Goal: Navigation & Orientation: Find specific page/section

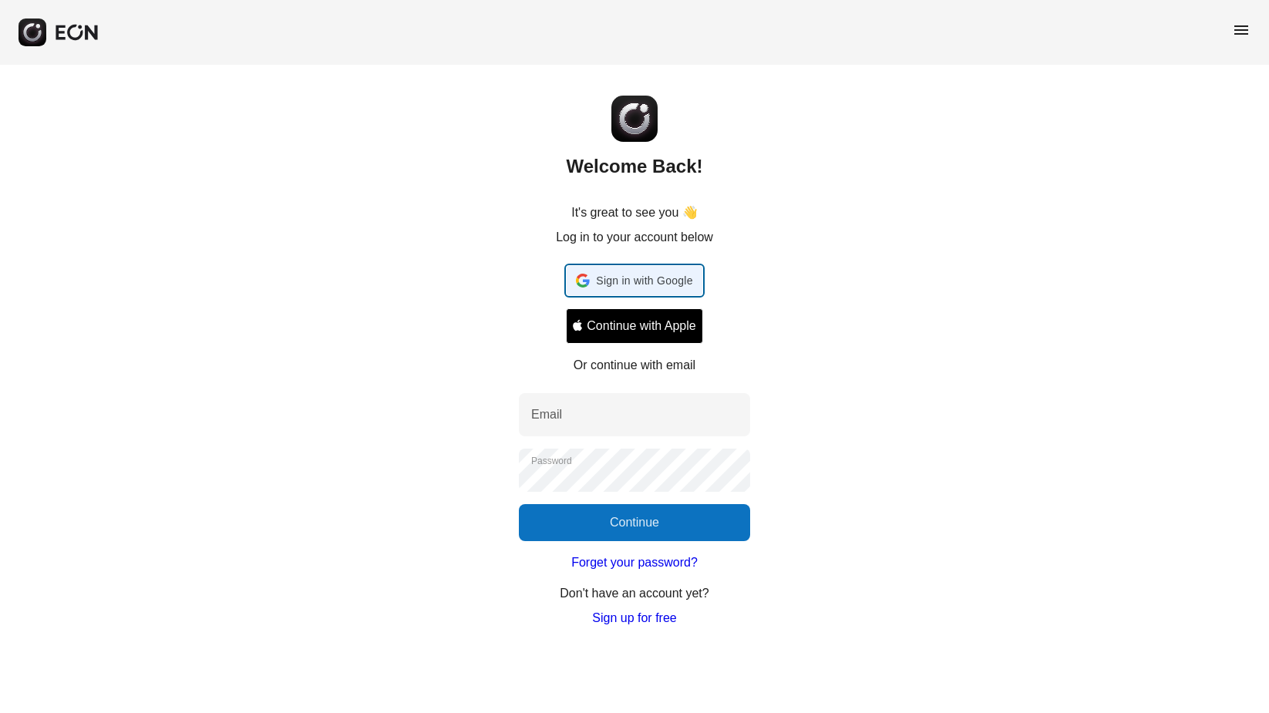
click at [614, 289] on div "Sign in with Google Sign in with Google. Opens in new tab" at bounding box center [634, 280] width 116 height 29
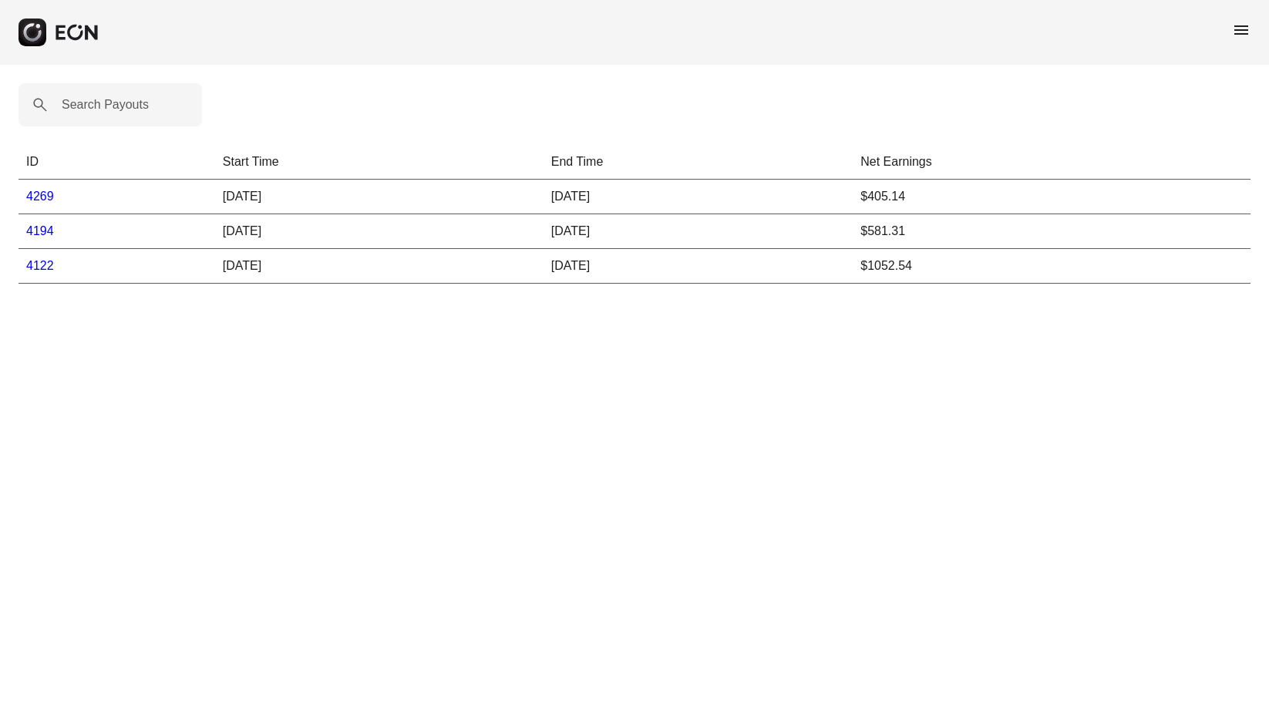
click at [1237, 33] on span "menu" at bounding box center [1241, 30] width 19 height 19
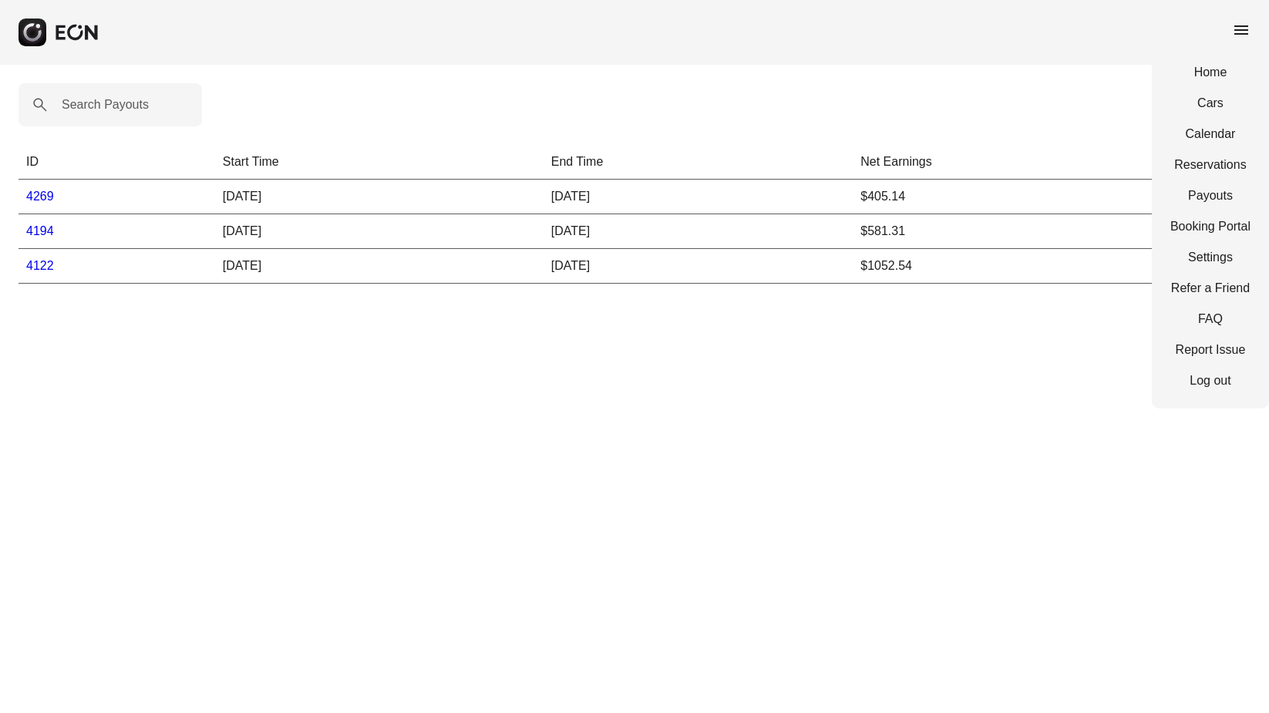
click at [1211, 123] on div "Home Cars Calendar Reservations Payouts Booking Portal Settings Refer a Friend …" at bounding box center [1210, 227] width 117 height 364
click at [1209, 127] on link "Calendar" at bounding box center [1210, 134] width 80 height 19
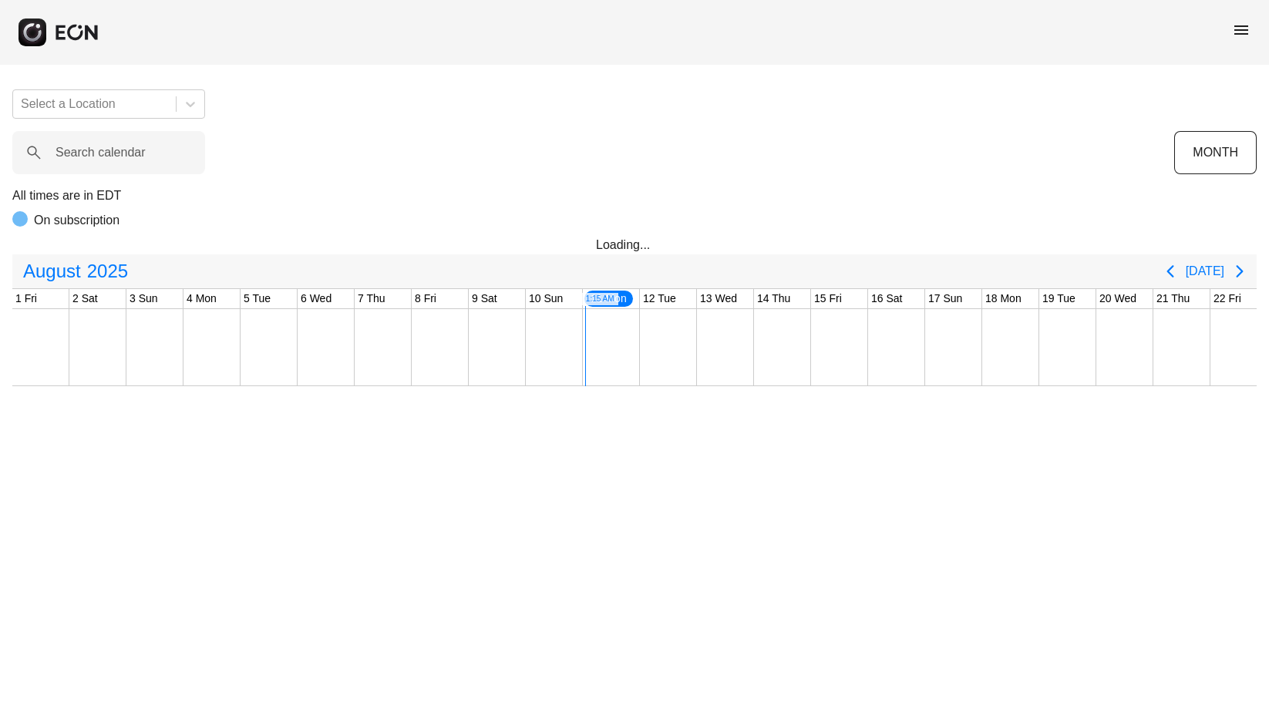
scroll to position [0, 524]
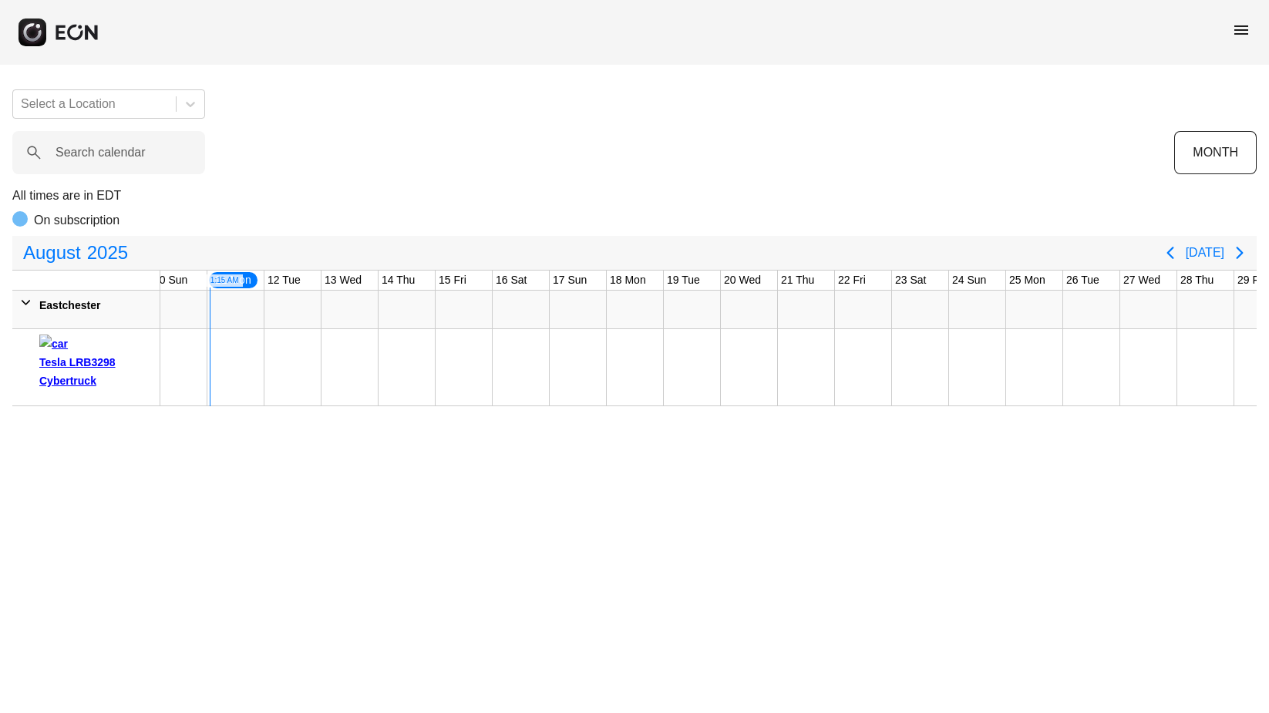
drag, startPoint x: 265, startPoint y: 311, endPoint x: 490, endPoint y: 311, distance: 225.1
click at [490, 311] on div at bounding box center [521, 310] width 1769 height 39
click at [1175, 252] on icon "Previous page" at bounding box center [1170, 253] width 19 height 19
click at [1173, 252] on icon "Previous page" at bounding box center [1170, 253] width 7 height 12
click at [1243, 251] on icon "Next page" at bounding box center [1240, 253] width 19 height 19
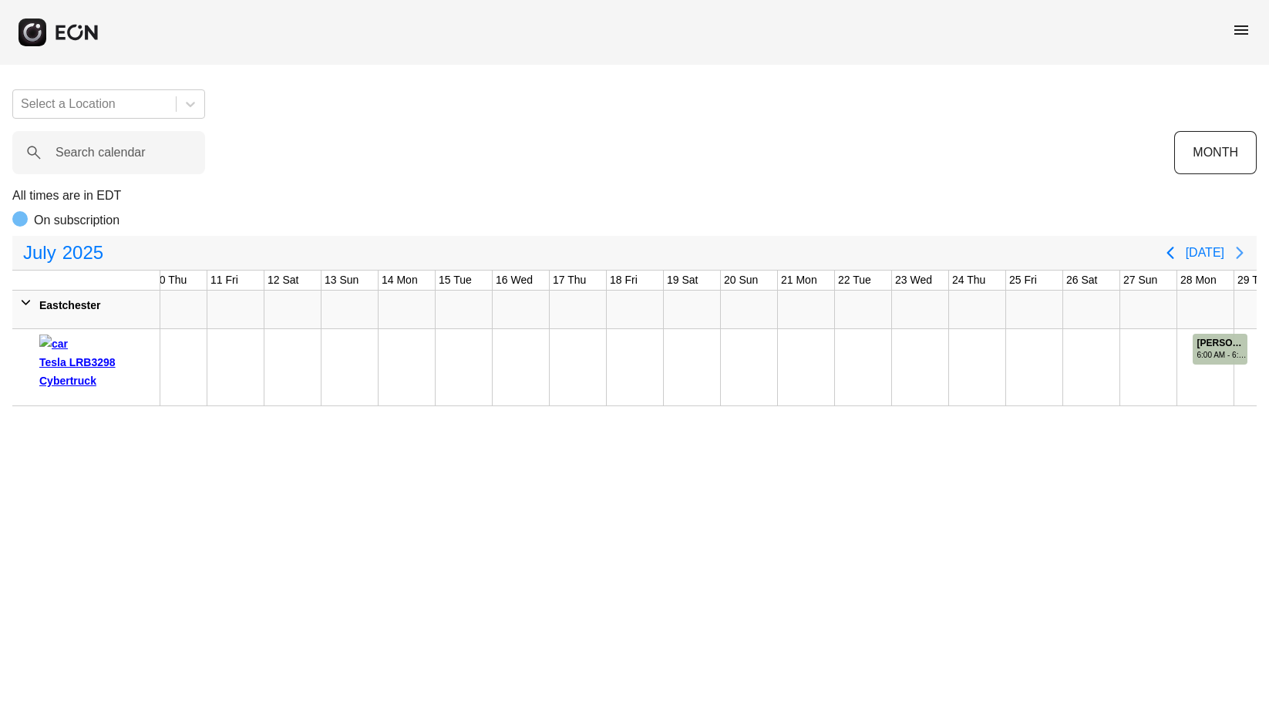
click at [1243, 251] on icon "Next page" at bounding box center [1240, 253] width 19 height 19
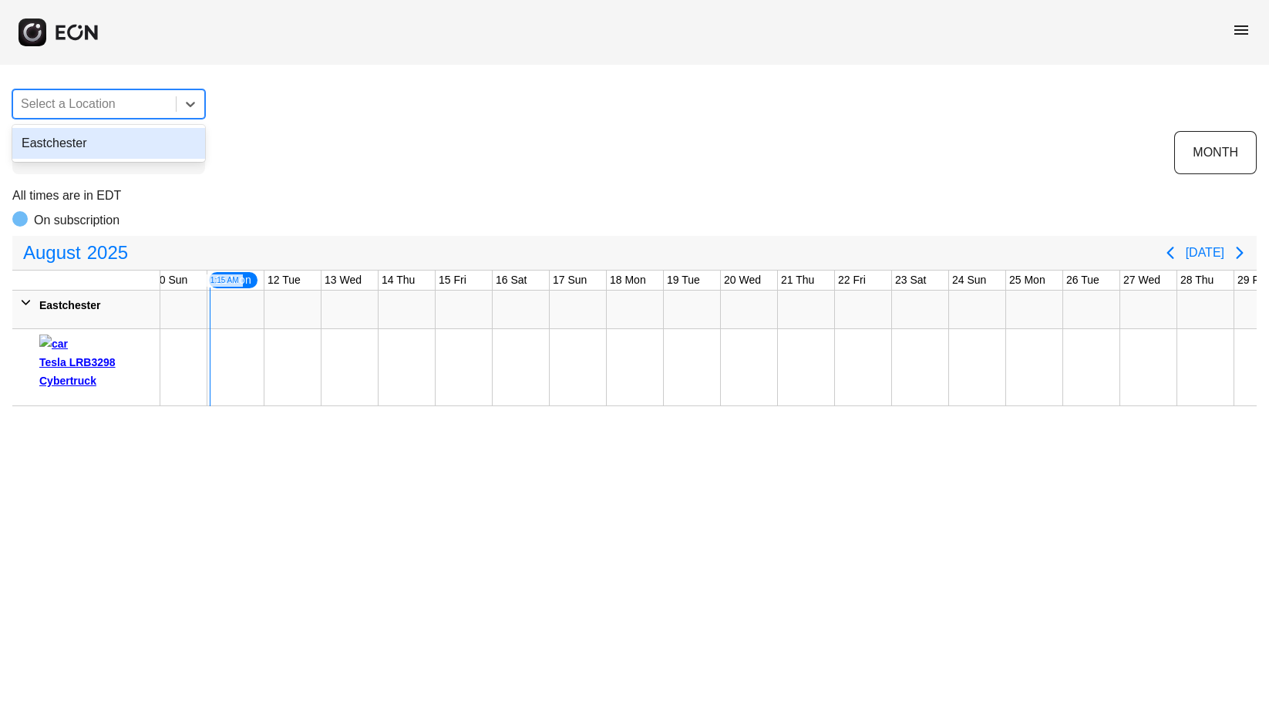
click at [156, 103] on div at bounding box center [94, 104] width 147 height 22
click at [284, 123] on div "[GEOGRAPHIC_DATA], 1 of 1. 1 result available. Use Up and Down to choose option…" at bounding box center [634, 241] width 1269 height 329
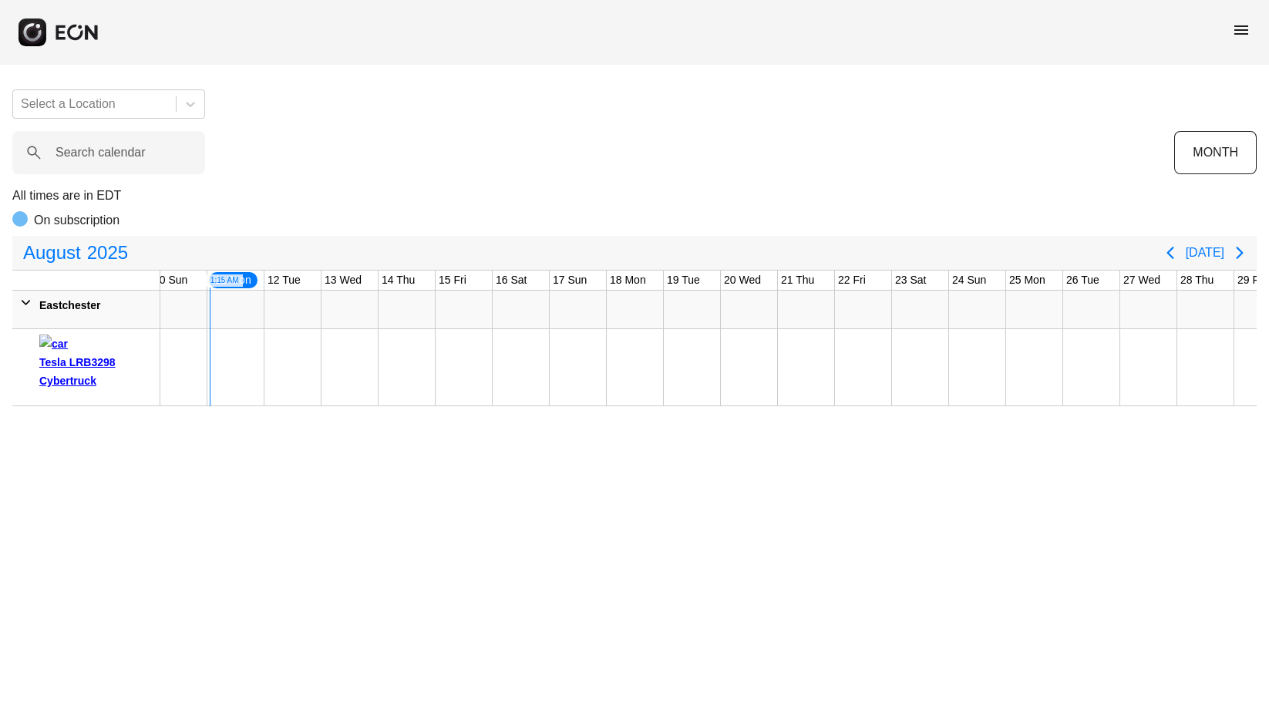
click at [1241, 28] on span "menu" at bounding box center [1241, 30] width 19 height 19
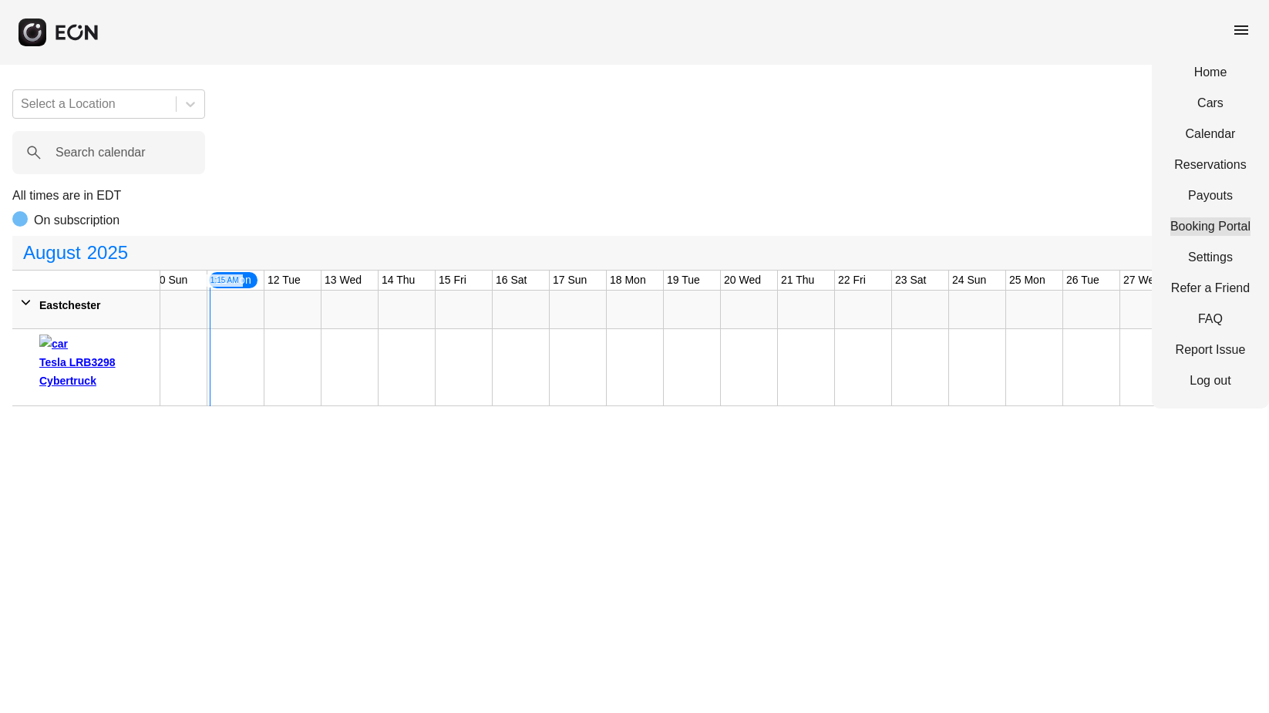
click at [1197, 228] on link "Booking Portal" at bounding box center [1210, 226] width 80 height 19
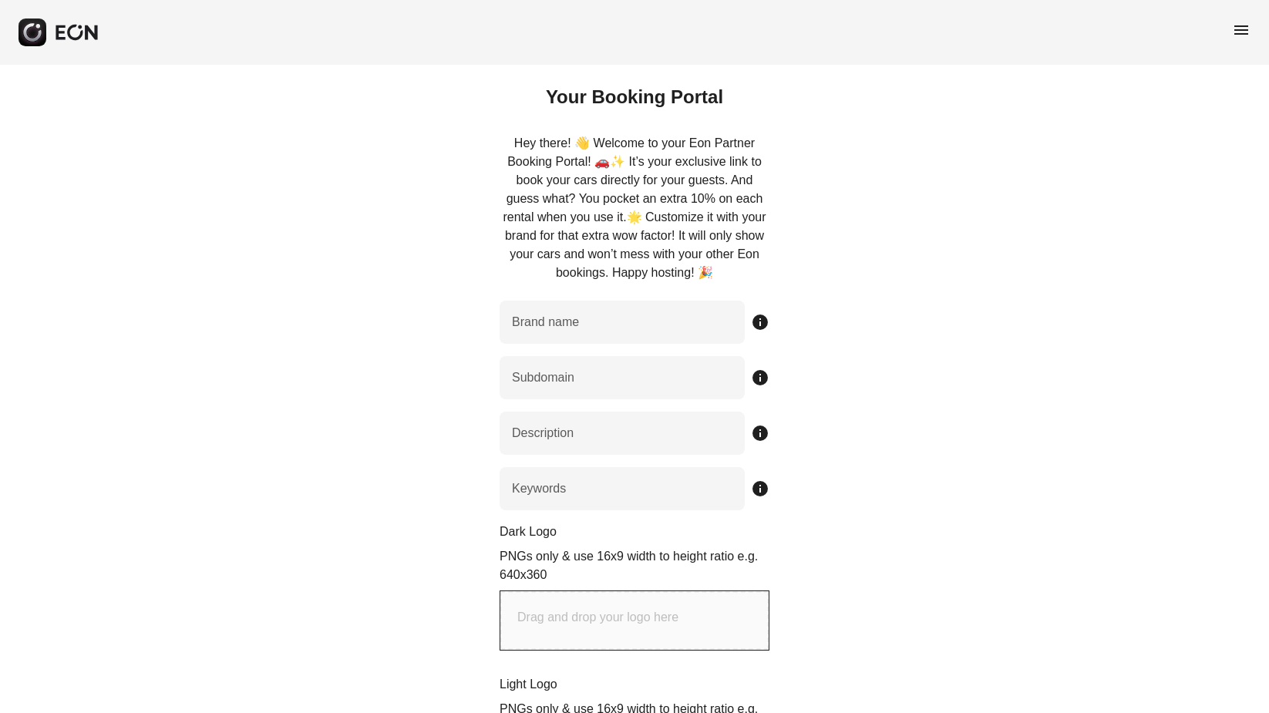
type name "*******"
type input "*******"
type input "**********"
click at [1238, 33] on span "menu" at bounding box center [1241, 30] width 19 height 19
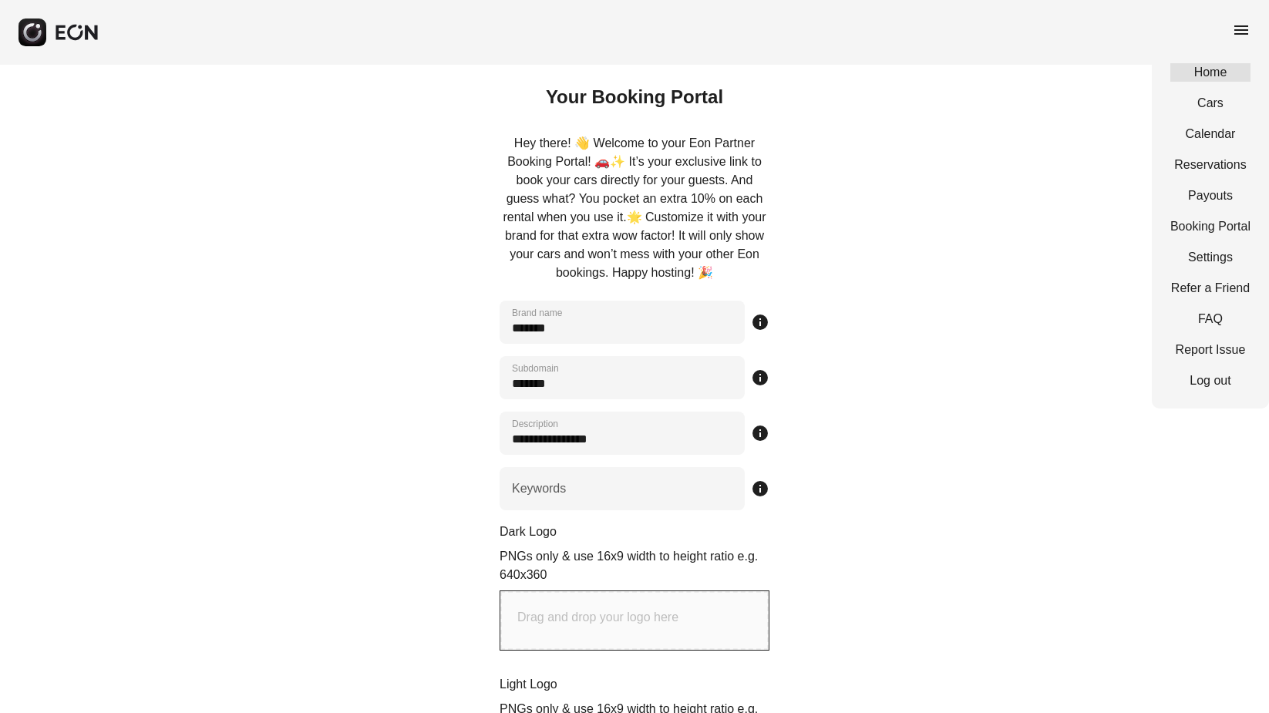
click at [1206, 79] on link "Home" at bounding box center [1210, 72] width 80 height 19
